Goal: Transaction & Acquisition: Purchase product/service

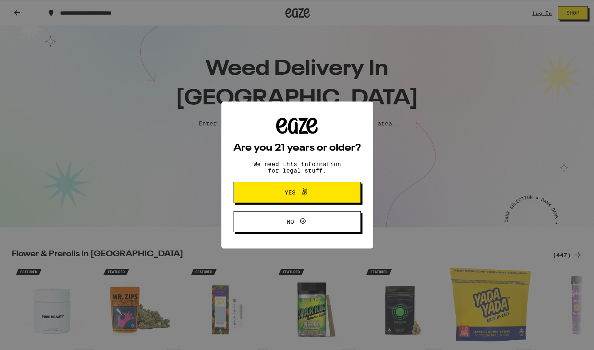
click at [257, 201] on button "Yes" at bounding box center [297, 192] width 127 height 21
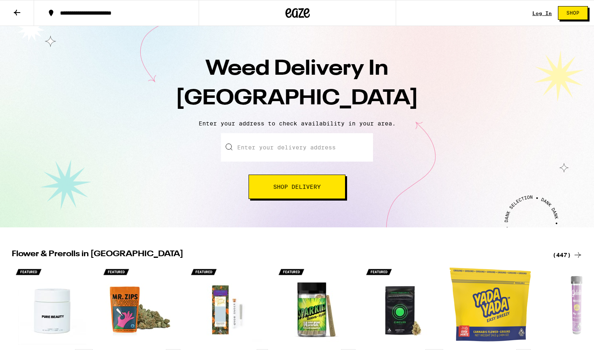
click at [273, 140] on input "Enter your delivery address" at bounding box center [297, 147] width 152 height 28
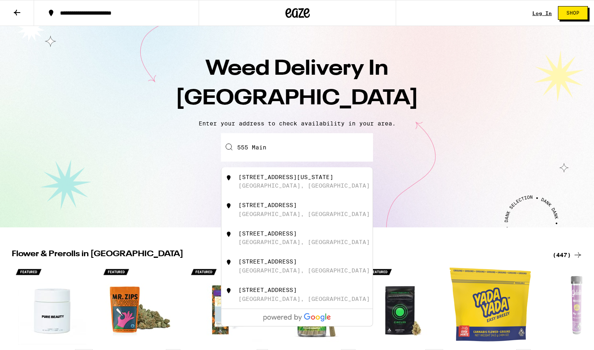
click at [285, 179] on div "555 Maine Avenue" at bounding box center [286, 177] width 95 height 6
type input "555 Maine Avenue, Long Beach, CA"
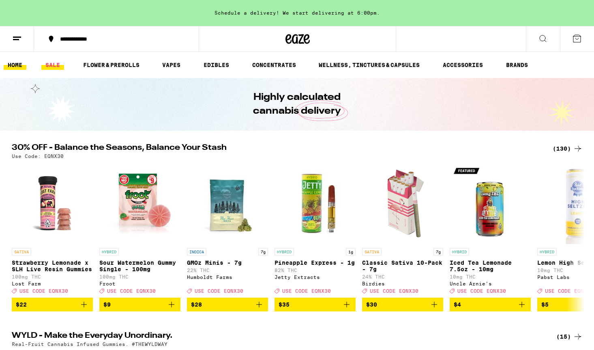
click at [56, 66] on link "SALE" at bounding box center [52, 65] width 23 height 10
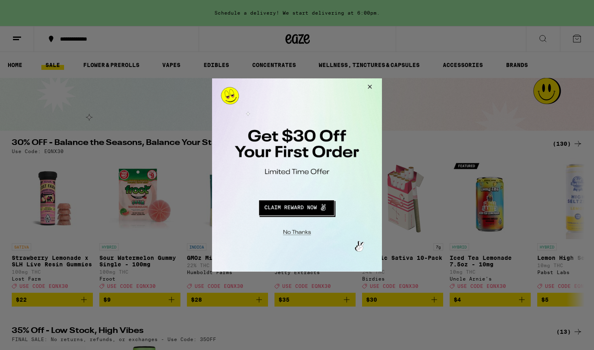
click at [319, 209] on button "Redirect to URL" at bounding box center [296, 206] width 141 height 19
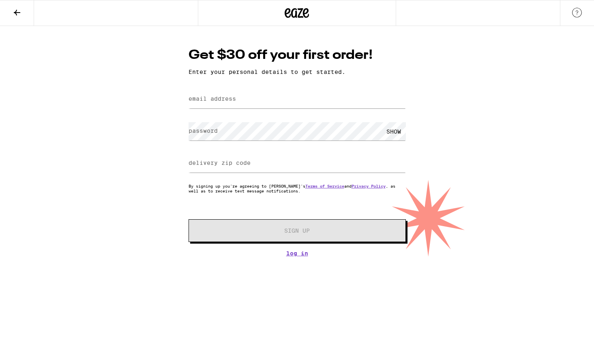
click at [292, 112] on form "email address password SHOW delivery zip code By signing up you're agreeing to …" at bounding box center [297, 164] width 217 height 155
type input "[EMAIL_ADDRESS][DOMAIN_NAME]"
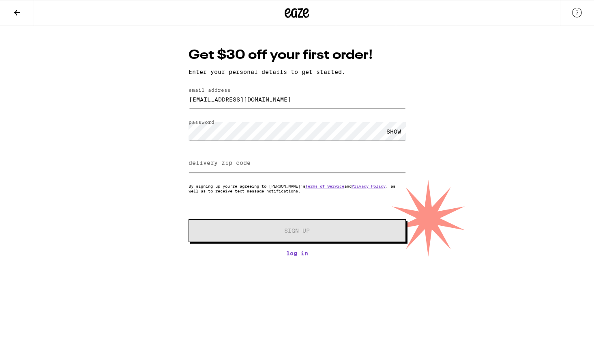
click at [266, 167] on input "delivery zip code" at bounding box center [297, 163] width 217 height 18
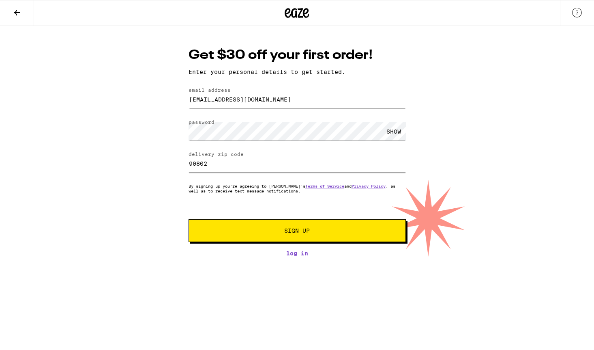
type input "90802"
click at [299, 231] on span "Sign Up" at bounding box center [297, 231] width 26 height 6
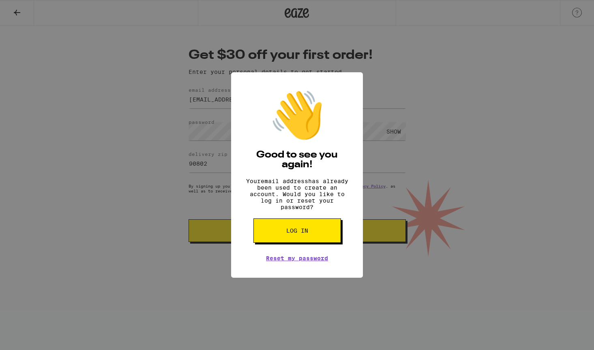
click at [326, 66] on div "👋 Good to see you again! Your email address has already been used to create an …" at bounding box center [297, 175] width 594 height 350
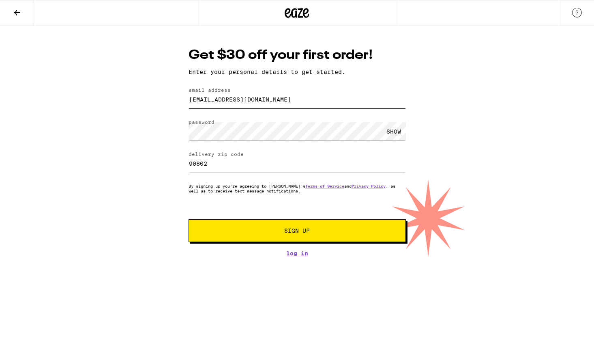
click at [237, 105] on input "[EMAIL_ADDRESS][DOMAIN_NAME]" at bounding box center [297, 99] width 217 height 18
type input "bookingqsol@gmail.com"
click at [265, 231] on span "Sign Up" at bounding box center [297, 231] width 161 height 6
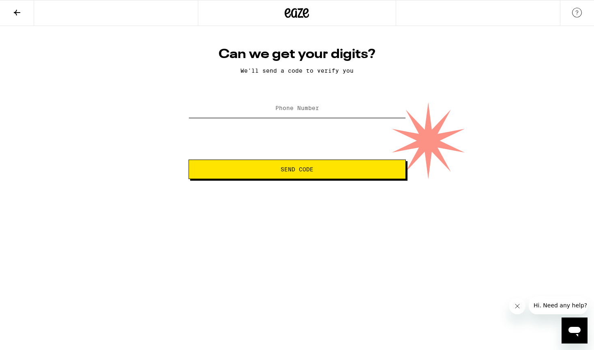
click at [288, 101] on input "Phone Number" at bounding box center [297, 108] width 217 height 18
type input "(424) 335-7251"
click at [293, 174] on button "Send Code" at bounding box center [297, 168] width 217 height 19
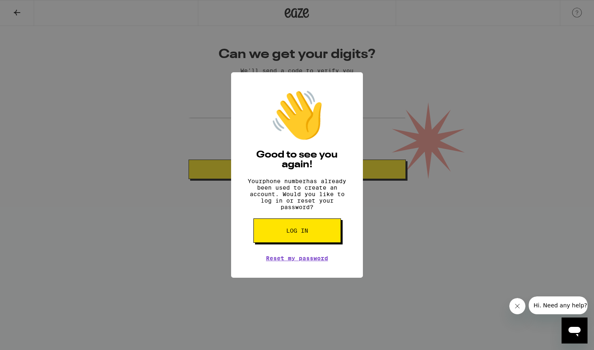
click at [294, 233] on span "Log in" at bounding box center [297, 231] width 22 height 6
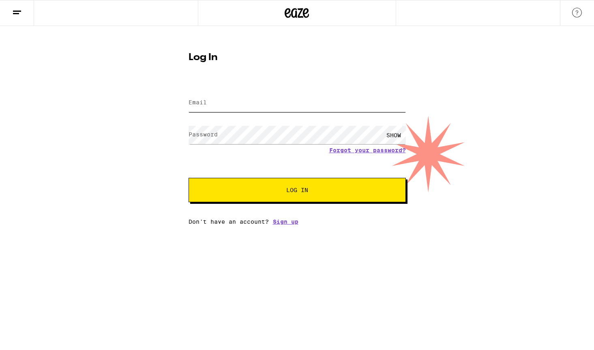
type input "bookingqsol@gmail.com"
click at [267, 181] on button "Log In" at bounding box center [297, 190] width 217 height 24
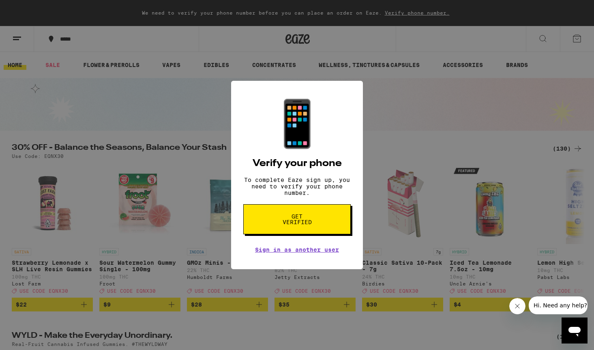
click at [283, 225] on span "Get verified" at bounding box center [297, 218] width 42 height 11
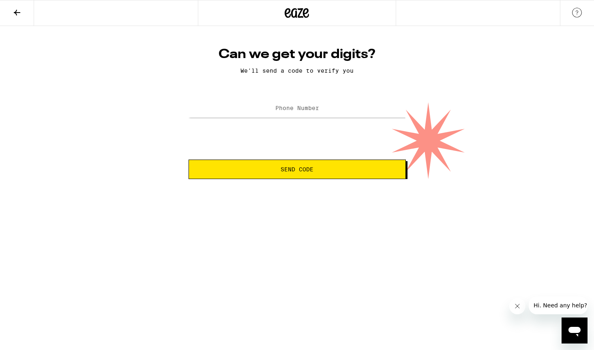
click at [290, 100] on div at bounding box center [297, 109] width 217 height 24
click at [290, 109] on label "Phone Number" at bounding box center [298, 108] width 44 height 6
type input "(424) 335-7251"
click at [297, 170] on button "Send Code" at bounding box center [297, 168] width 217 height 19
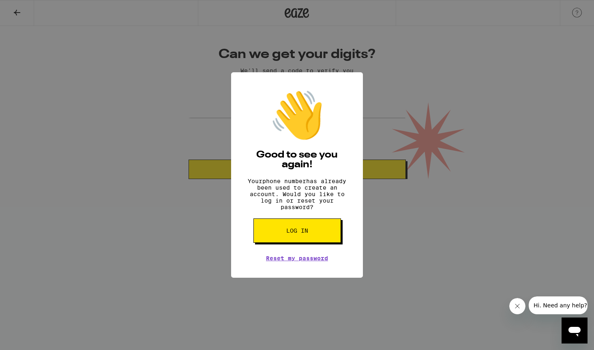
click at [304, 231] on span "Log in" at bounding box center [297, 231] width 22 height 6
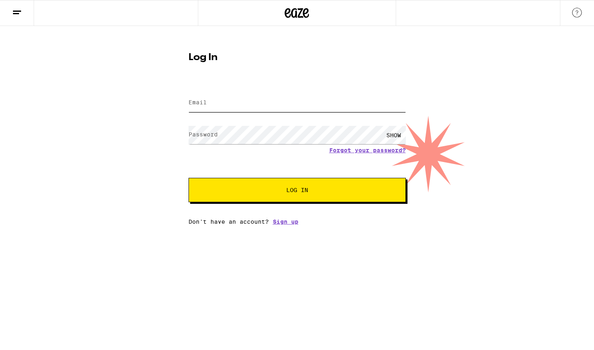
type input "bookingqsol@gmail.com"
click at [281, 201] on button "Log In" at bounding box center [297, 190] width 217 height 24
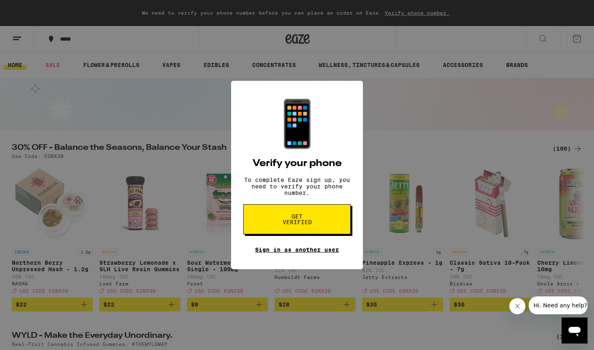
click at [304, 253] on link "Sign in as another user" at bounding box center [297, 249] width 84 height 6
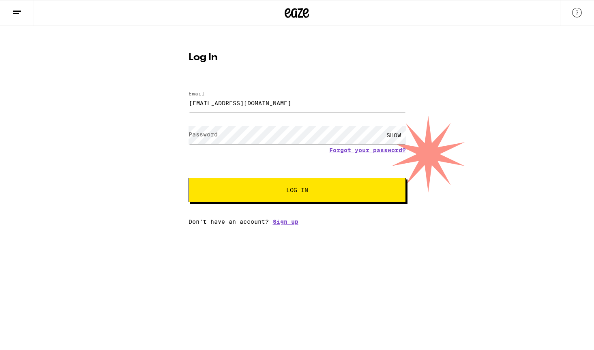
type input "[EMAIL_ADDRESS][DOMAIN_NAME]"
click at [297, 191] on button "Log In" at bounding box center [297, 190] width 217 height 24
